Goal: Transaction & Acquisition: Purchase product/service

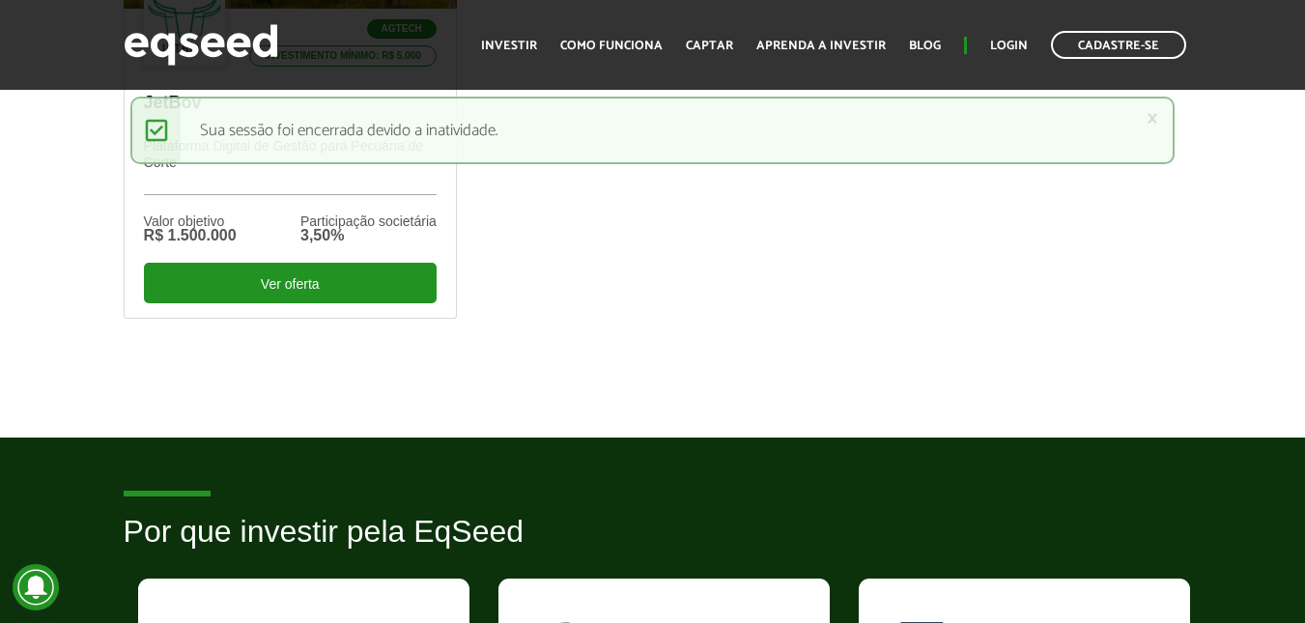
scroll to position [773, 0]
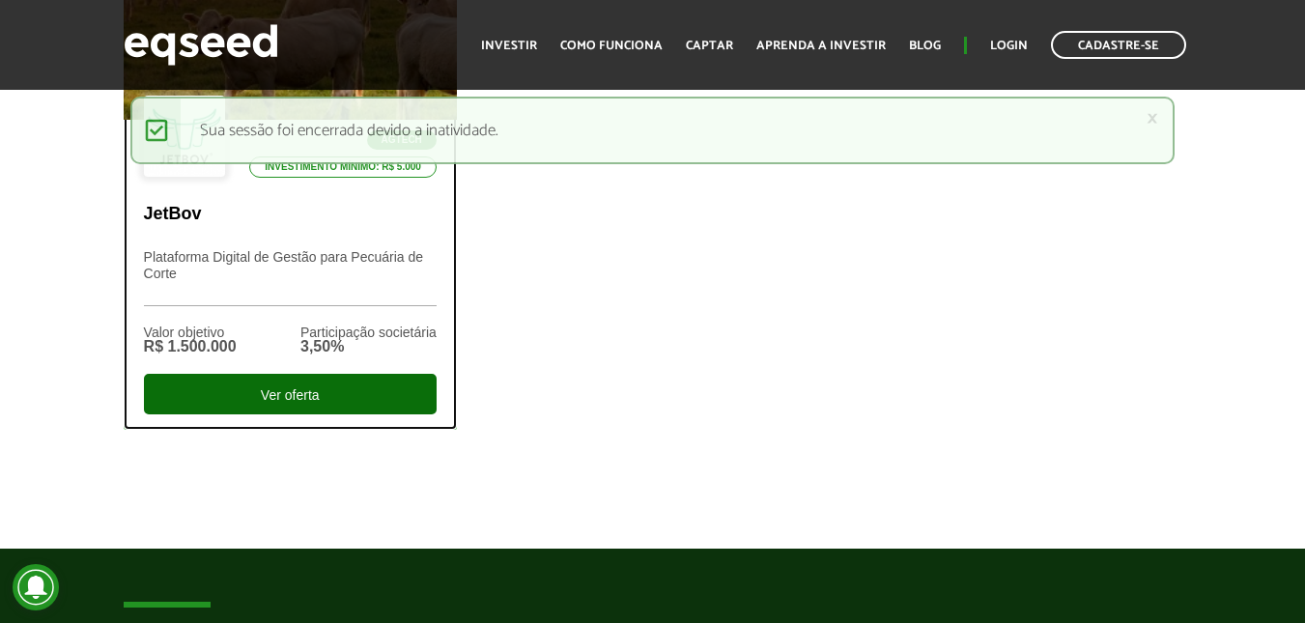
click at [399, 391] on div "Ver oferta" at bounding box center [290, 394] width 293 height 41
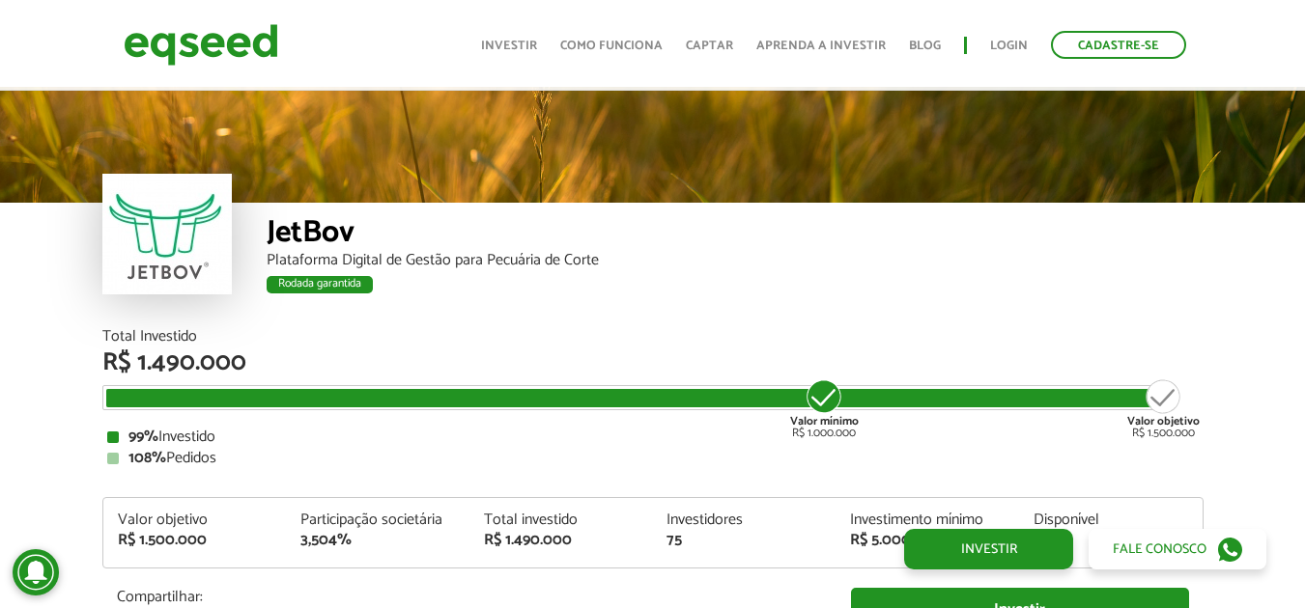
scroll to position [2275, 0]
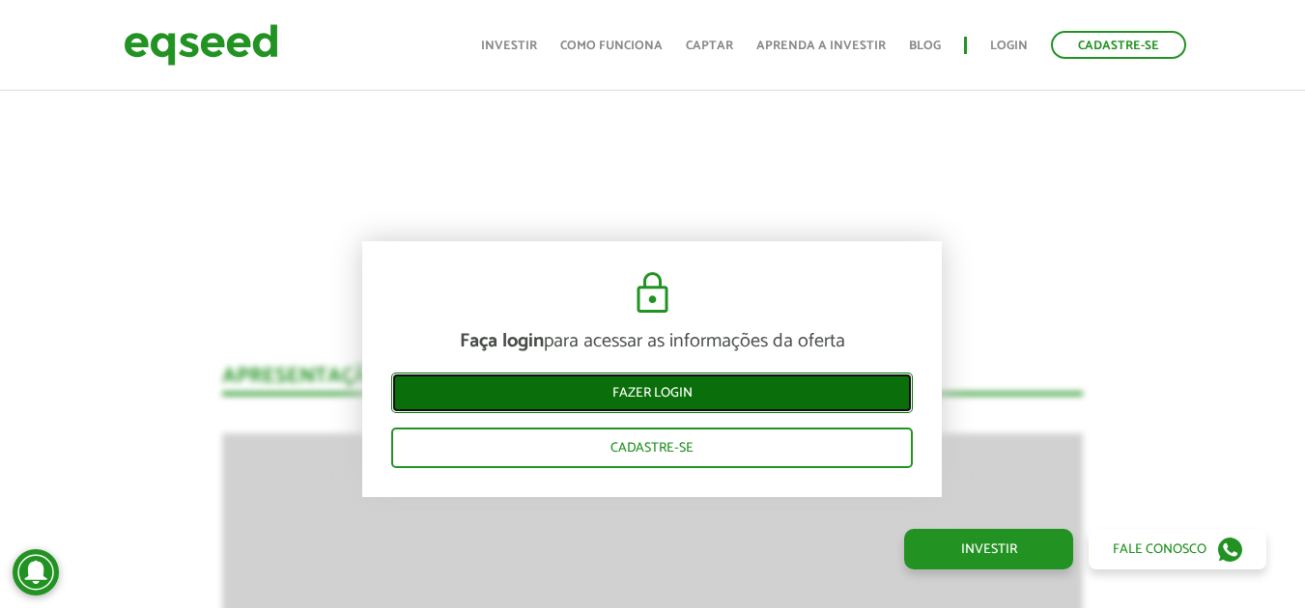
click at [744, 385] on link "Fazer login" at bounding box center [652, 393] width 522 height 41
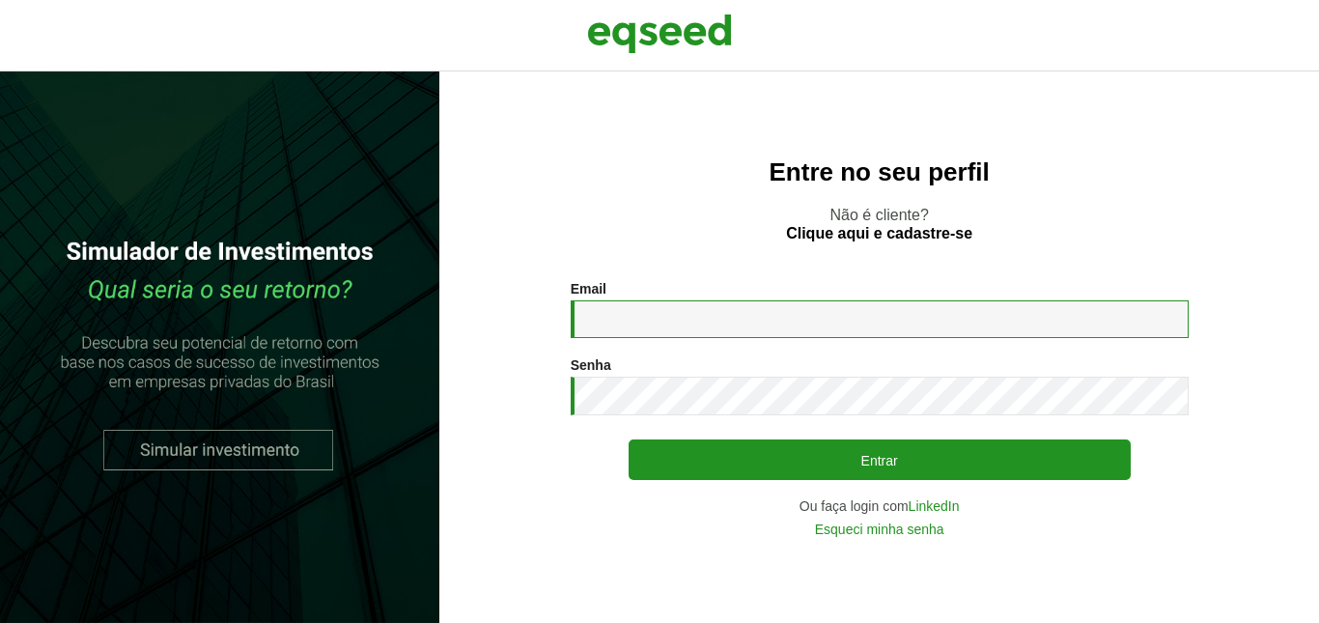
click at [575, 303] on input "Email *" at bounding box center [880, 319] width 618 height 38
type input "**********"
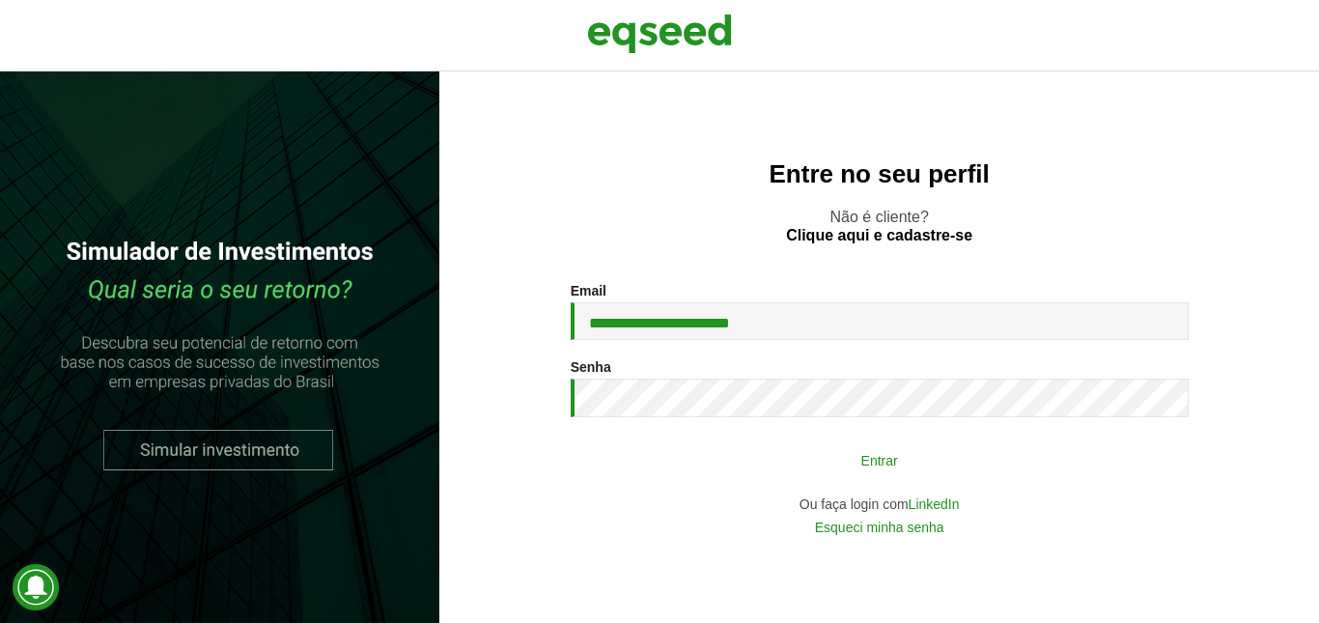
click at [979, 470] on button "Entrar" at bounding box center [880, 459] width 502 height 37
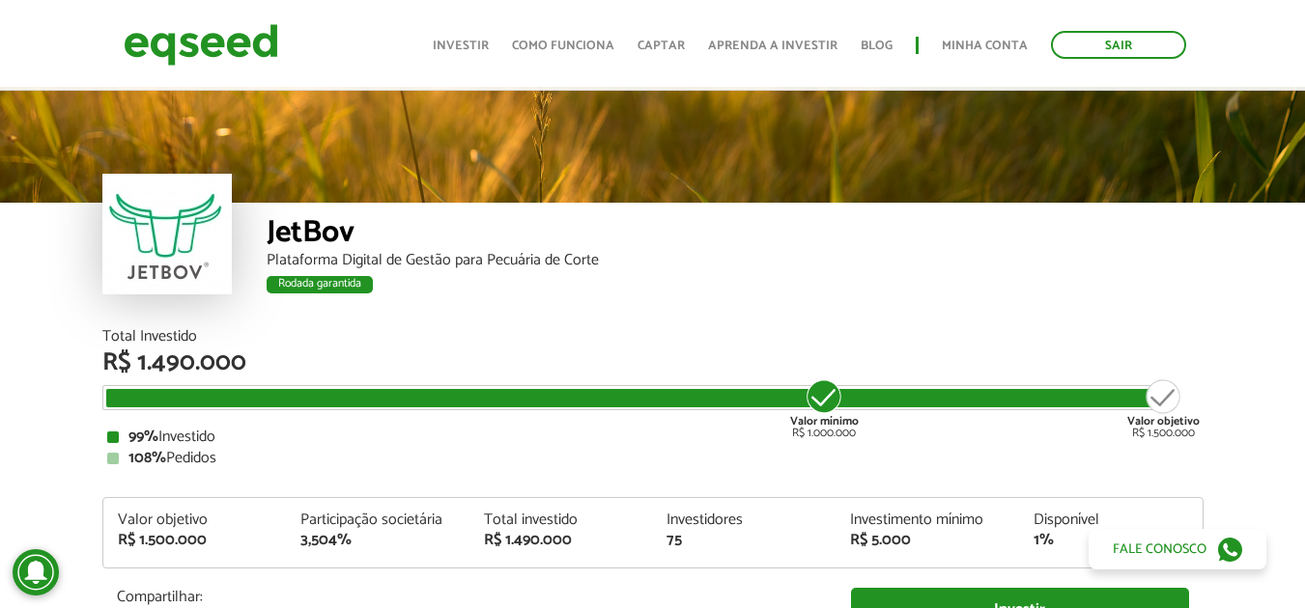
scroll to position [1981, 0]
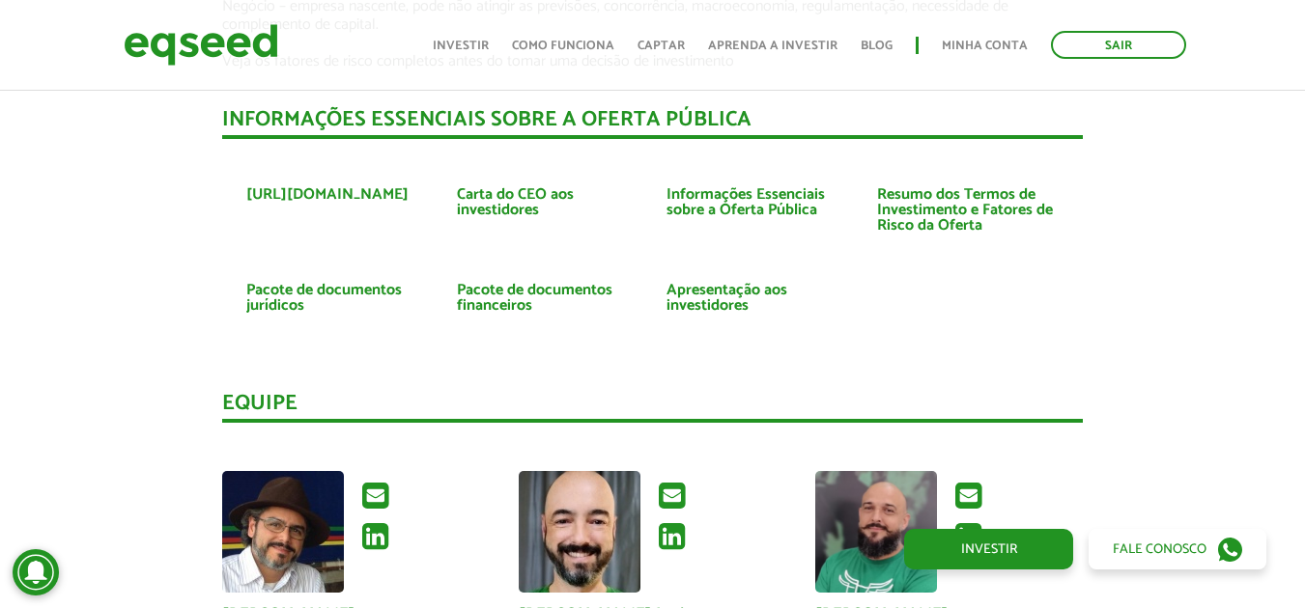
scroll to position [4395, 0]
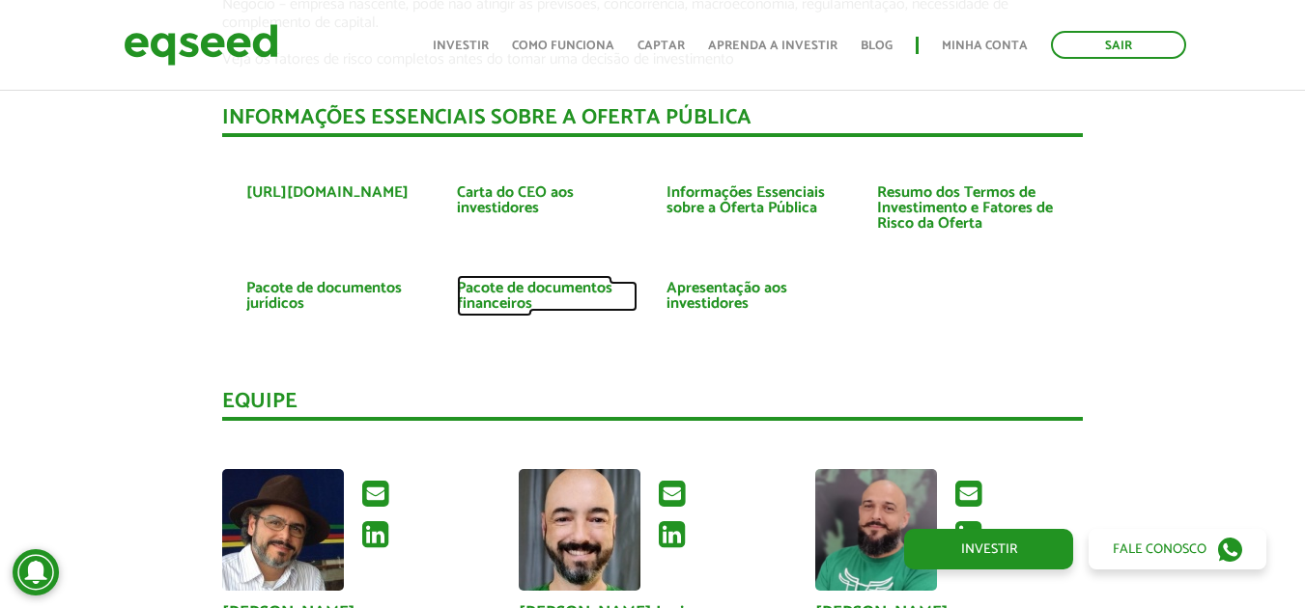
click at [553, 281] on link "Pacote de documentos financeiros" at bounding box center [548, 296] width 182 height 31
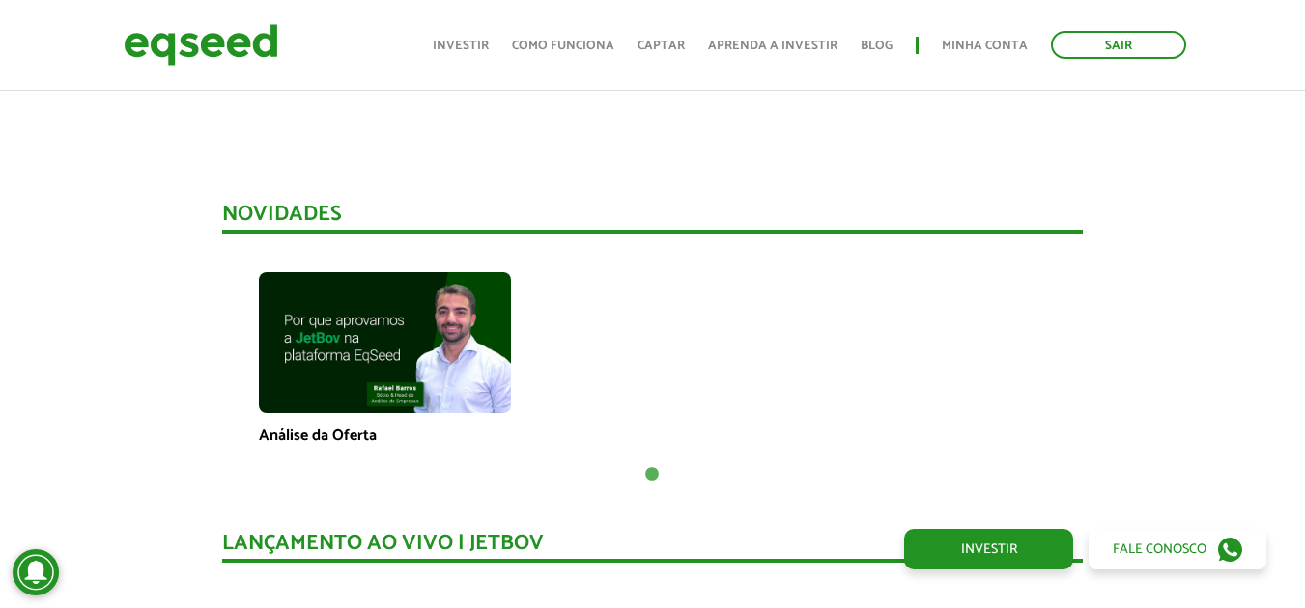
scroll to position [1208, 0]
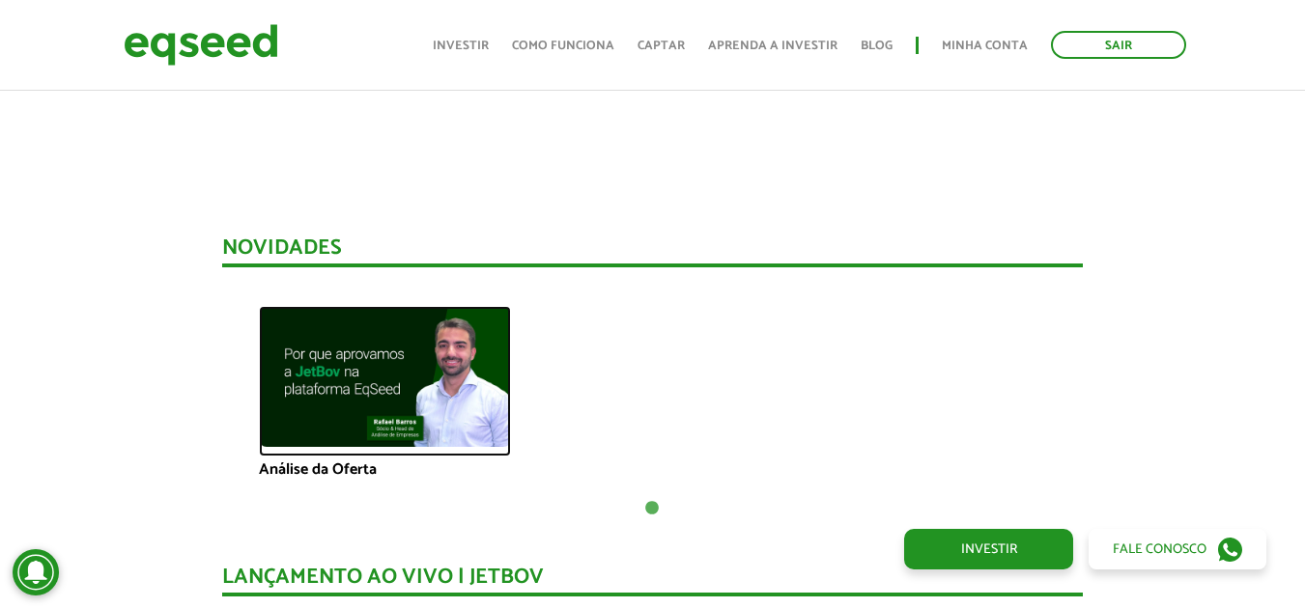
click at [382, 360] on img at bounding box center [385, 377] width 252 height 142
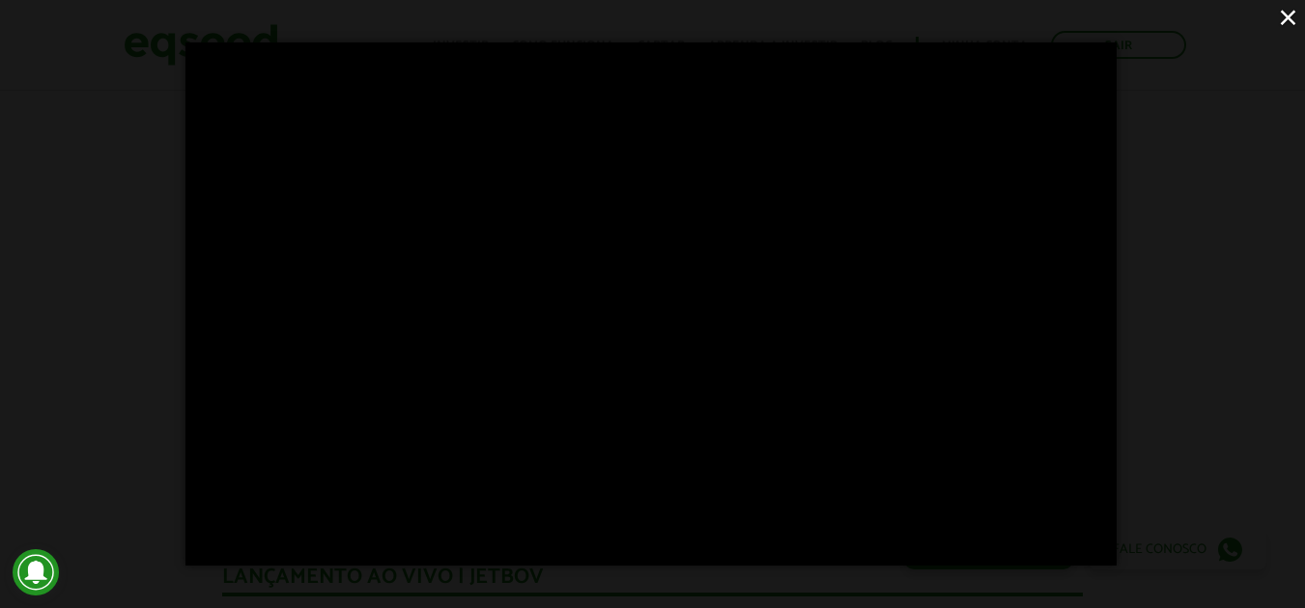
click at [1285, 21] on button "×" at bounding box center [1288, 17] width 34 height 34
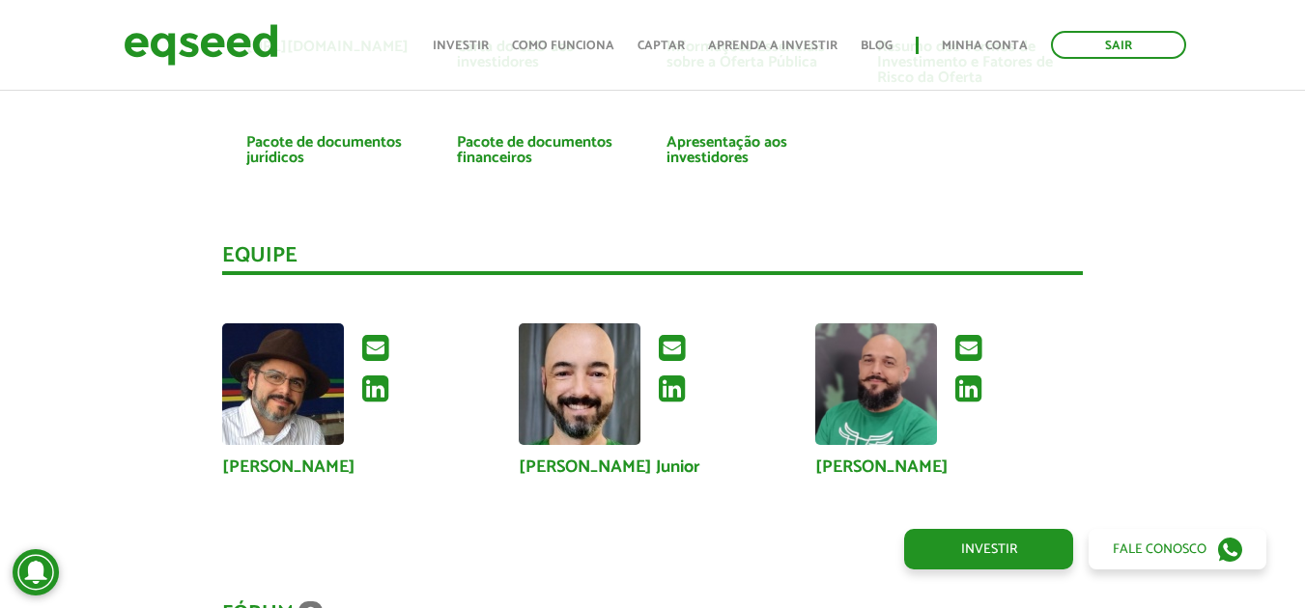
scroll to position [4878, 0]
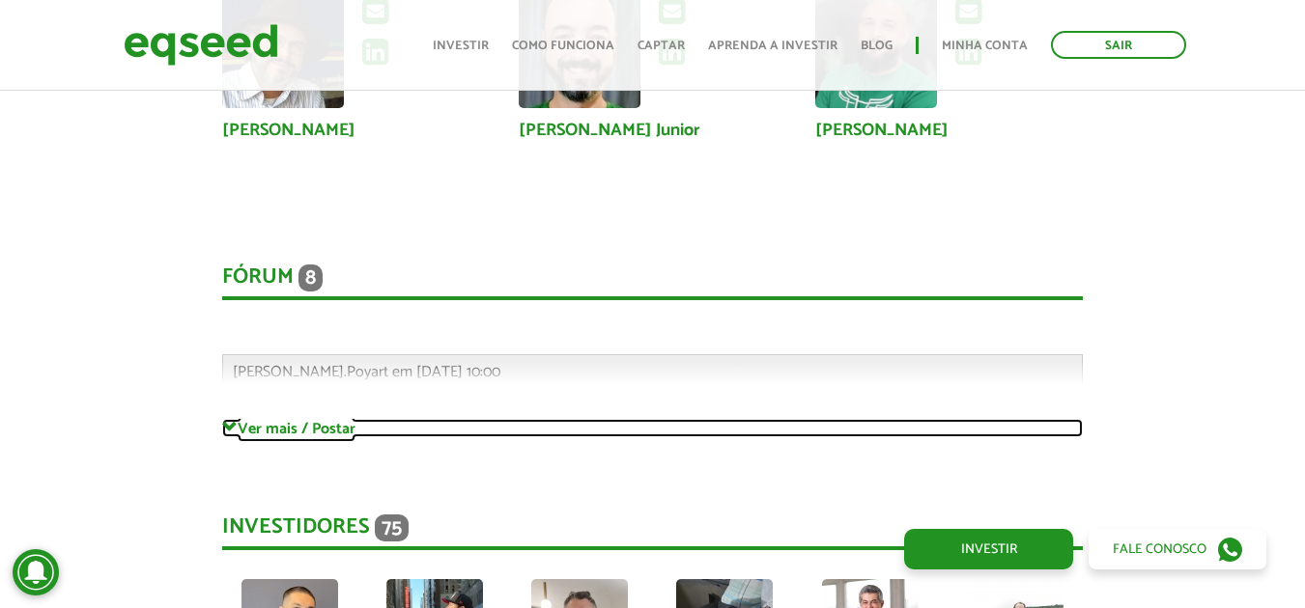
click at [324, 419] on link "Ver mais / Postar" at bounding box center [652, 428] width 861 height 18
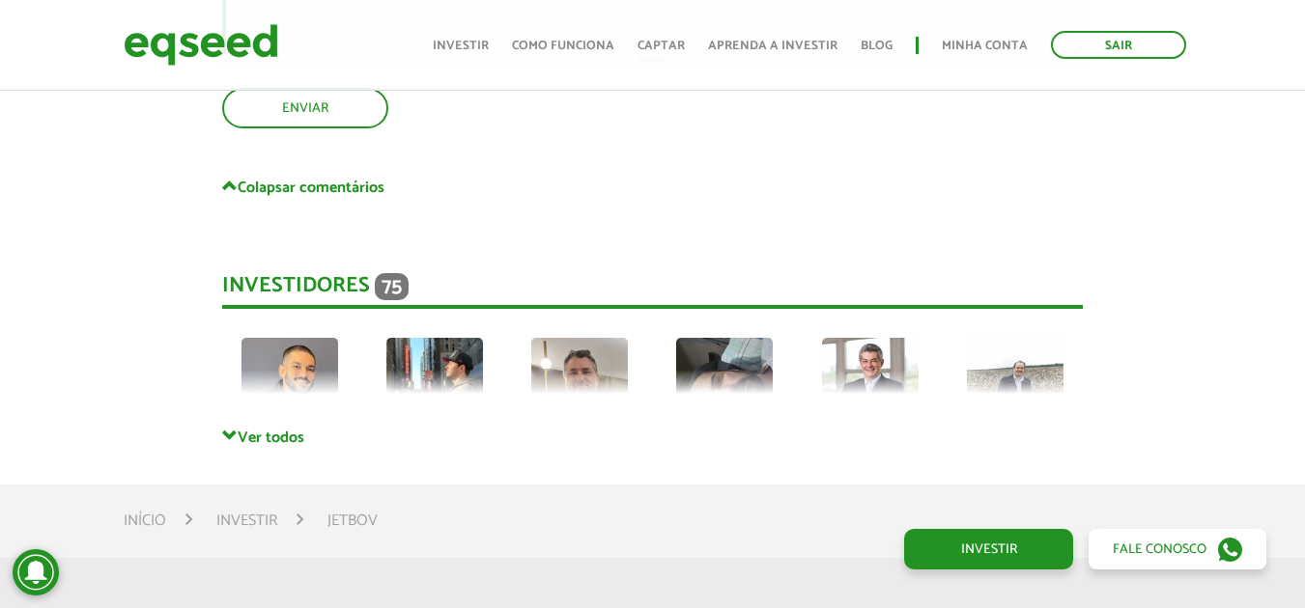
scroll to position [9166, 0]
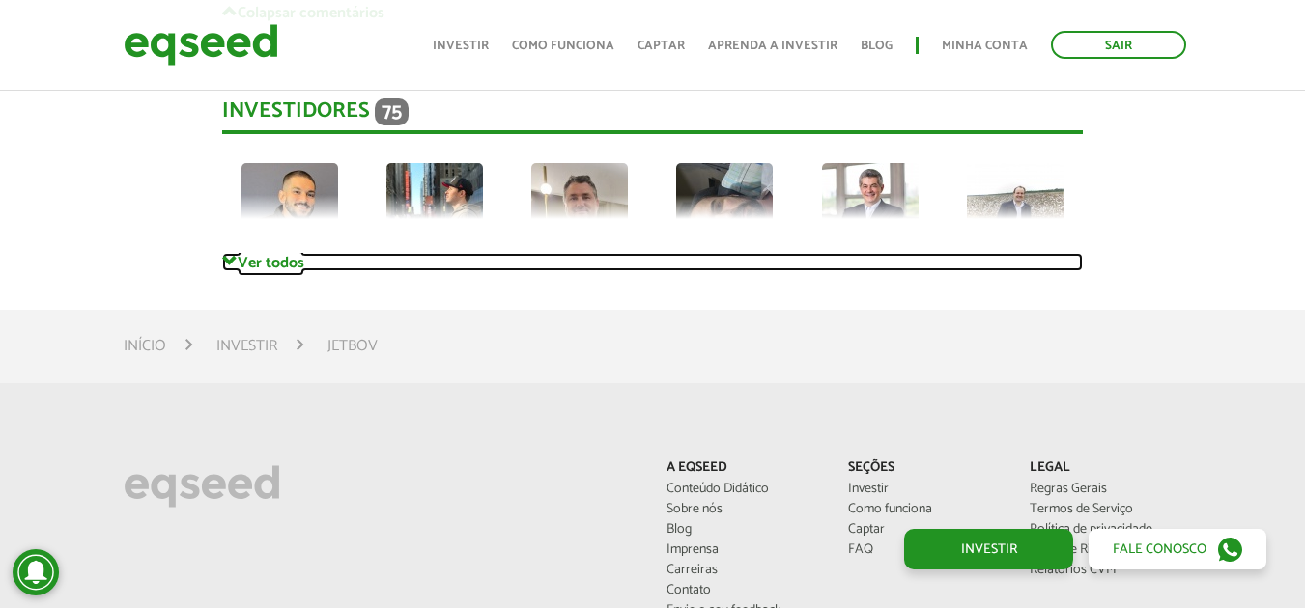
click at [279, 253] on link "Ver todos" at bounding box center [652, 262] width 861 height 18
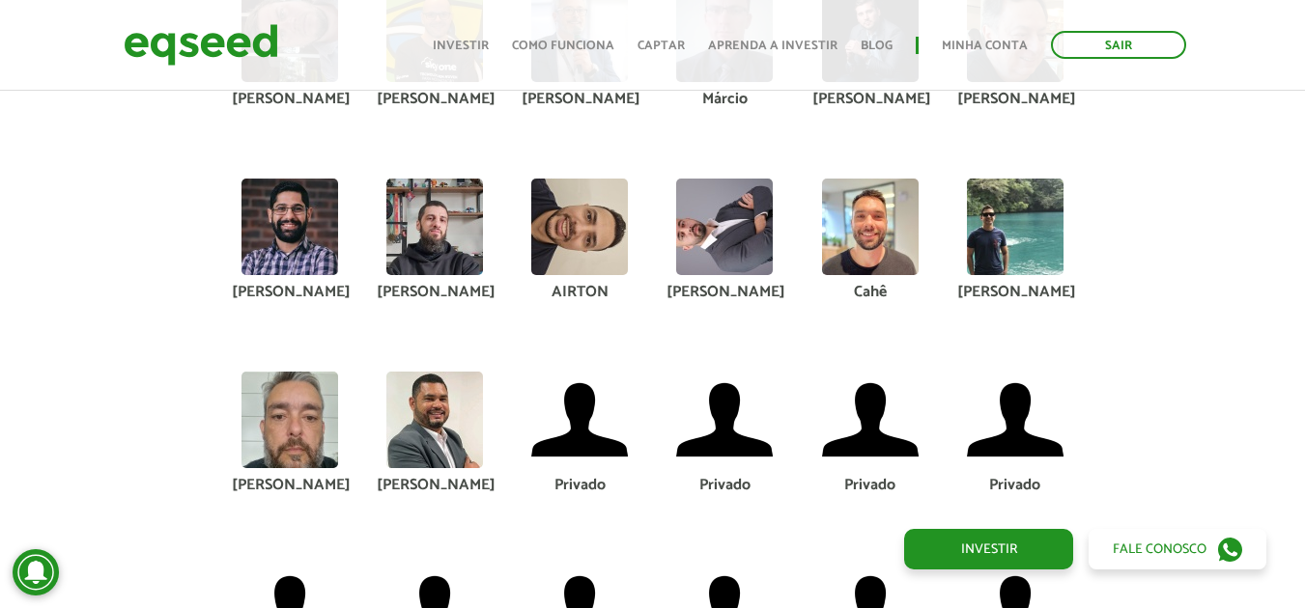
scroll to position [9553, 0]
